Goal: Communication & Community: Answer question/provide support

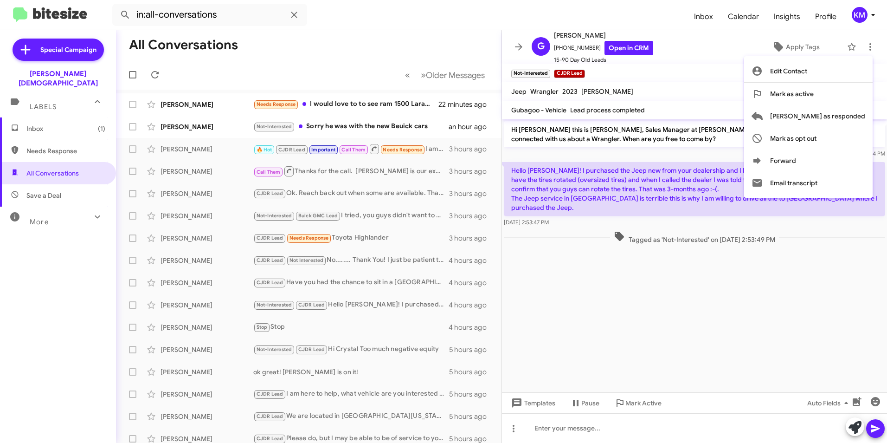
click at [53, 140] on div at bounding box center [443, 221] width 887 height 443
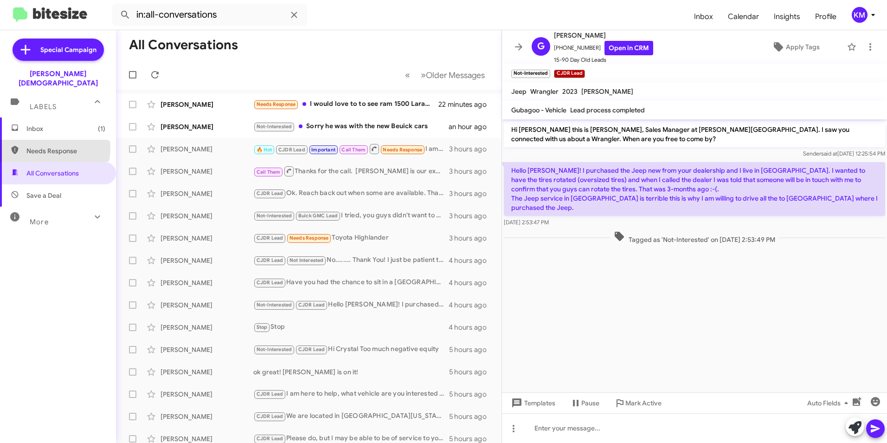
click at [51, 146] on span "Needs Response" at bounding box center [65, 150] width 79 height 9
type input "in:needs-response"
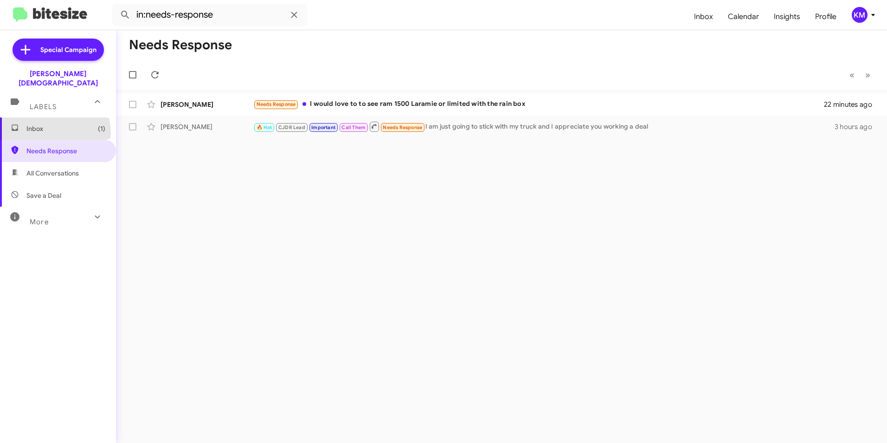
click at [46, 124] on span "Inbox (1)" at bounding box center [58, 128] width 116 height 22
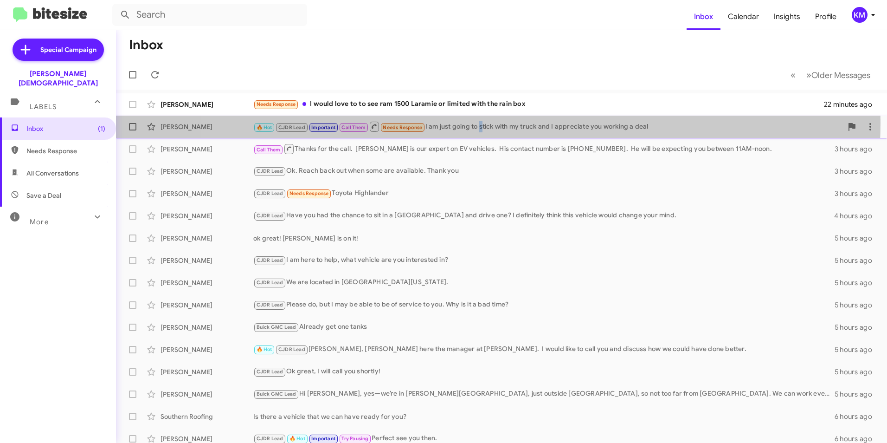
click at [483, 123] on div "🔥 Hot CJDR Lead Important Call Them Needs Response I am just going to stick wit…" at bounding box center [547, 127] width 589 height 12
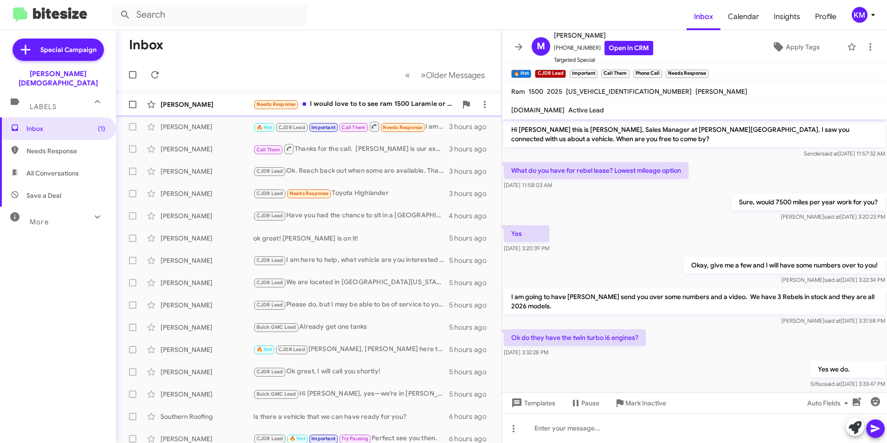
click at [338, 101] on div "Needs Response I would love to to see ram 1500 Laramie or limited with the rain…" at bounding box center [355, 104] width 204 height 11
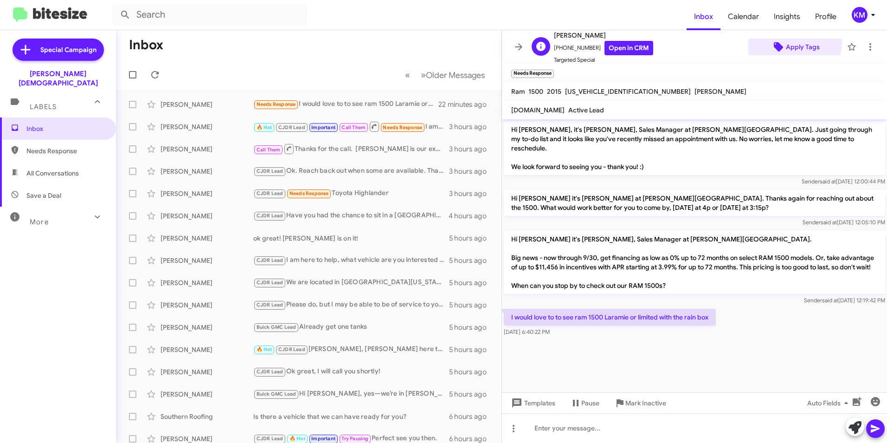
click at [787, 42] on span "Apply Tags" at bounding box center [803, 47] width 34 height 17
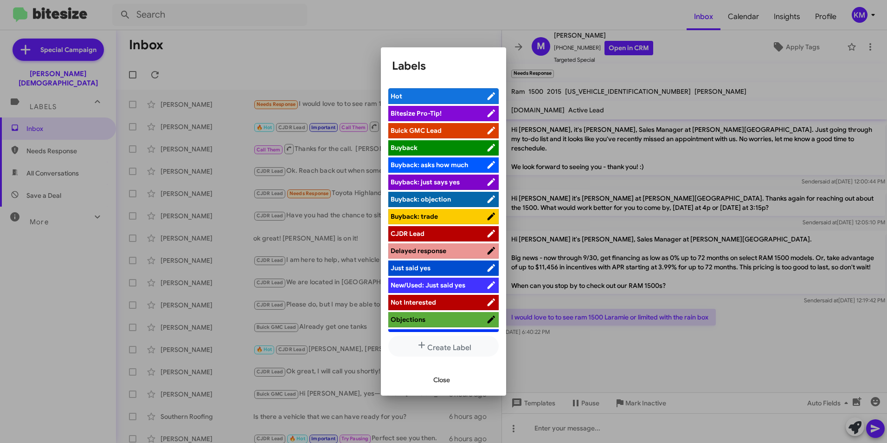
click at [423, 128] on span "Buick GMC Lead" at bounding box center [416, 130] width 51 height 8
click at [437, 378] on span "Close" at bounding box center [441, 379] width 17 height 17
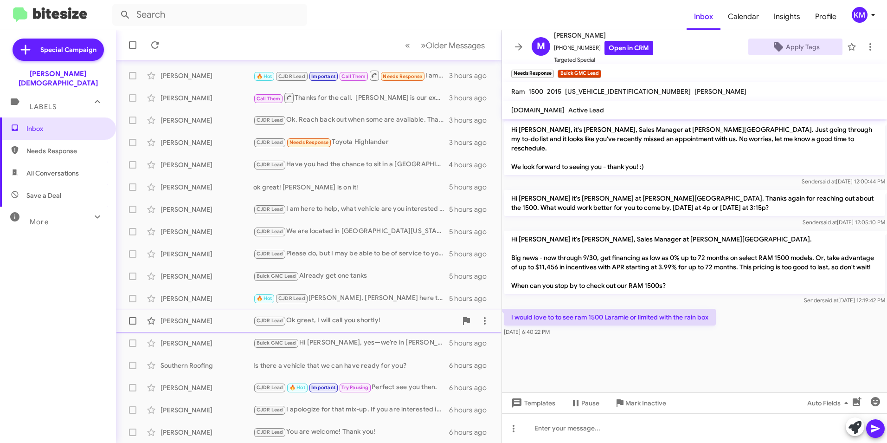
scroll to position [96, 0]
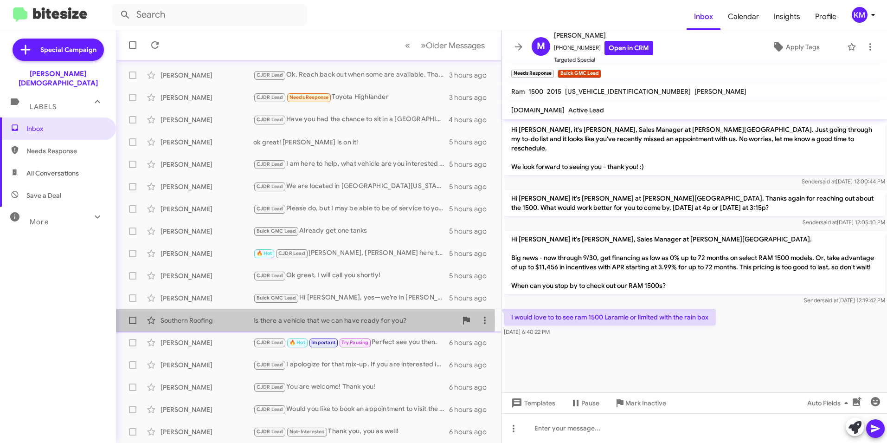
click at [266, 319] on div "Is there a vehicle that we can have ready for you?" at bounding box center [355, 320] width 204 height 9
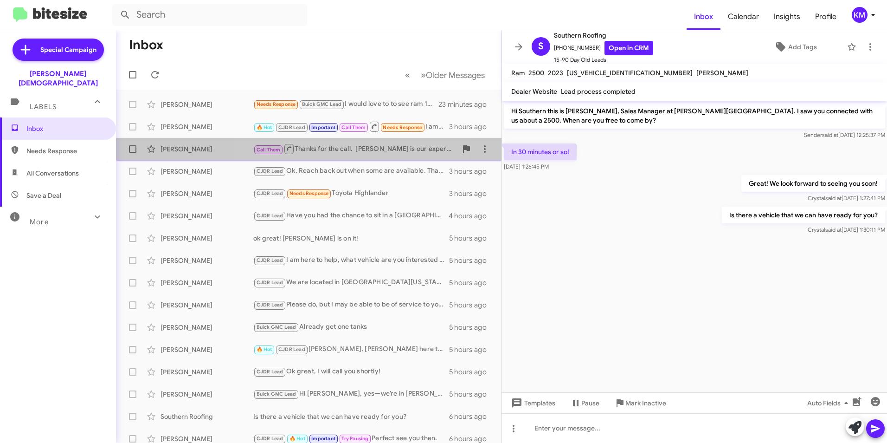
click at [336, 142] on div "[PERSON_NAME] Call Them Thanks for the call. [PERSON_NAME] is our expert on EV …" at bounding box center [308, 149] width 371 height 19
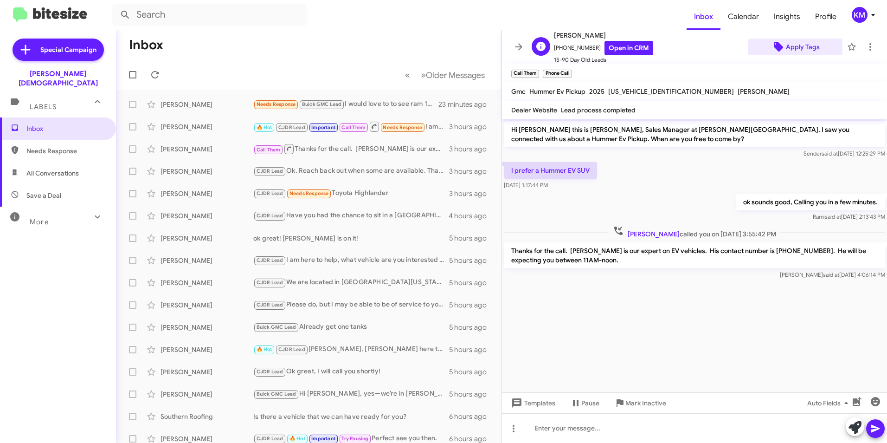
click at [791, 47] on span "Apply Tags" at bounding box center [803, 47] width 34 height 17
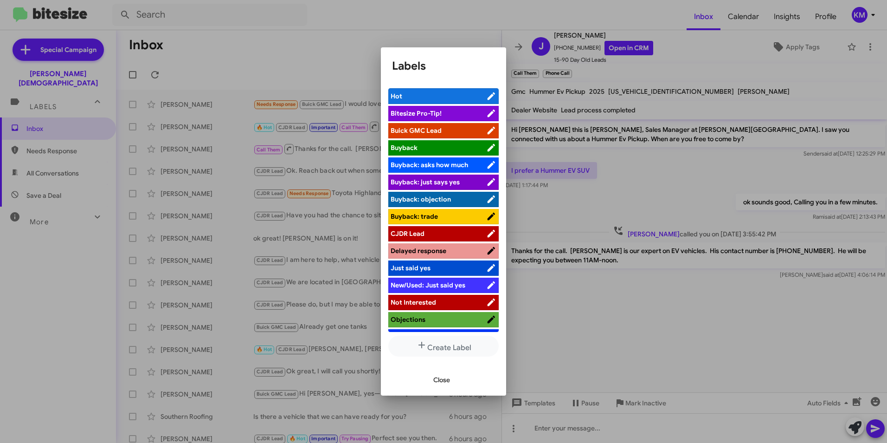
click at [423, 125] on li "Buick GMC Lead" at bounding box center [443, 130] width 110 height 15
click at [442, 376] on span "Close" at bounding box center [441, 379] width 17 height 17
